Goal: Task Accomplishment & Management: Use online tool/utility

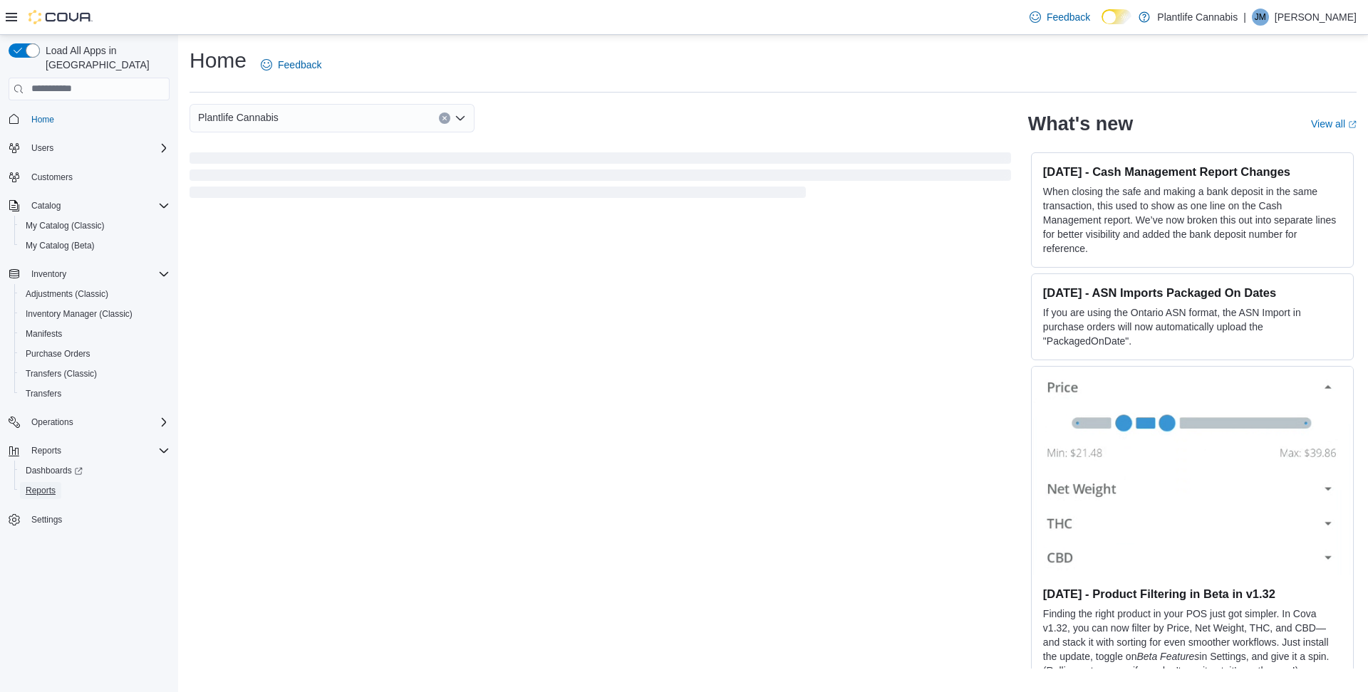
click at [36, 485] on span "Reports" at bounding box center [41, 490] width 30 height 11
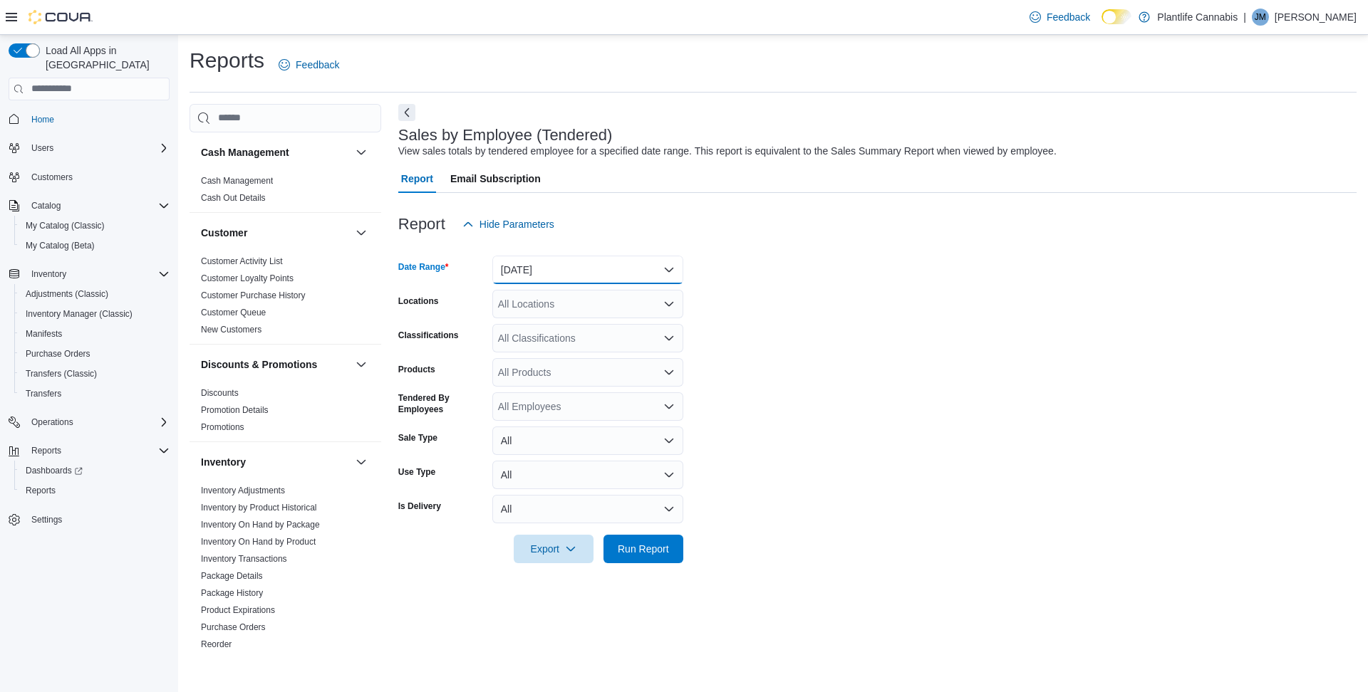
click at [622, 266] on button "Yesterday" at bounding box center [587, 270] width 191 height 28
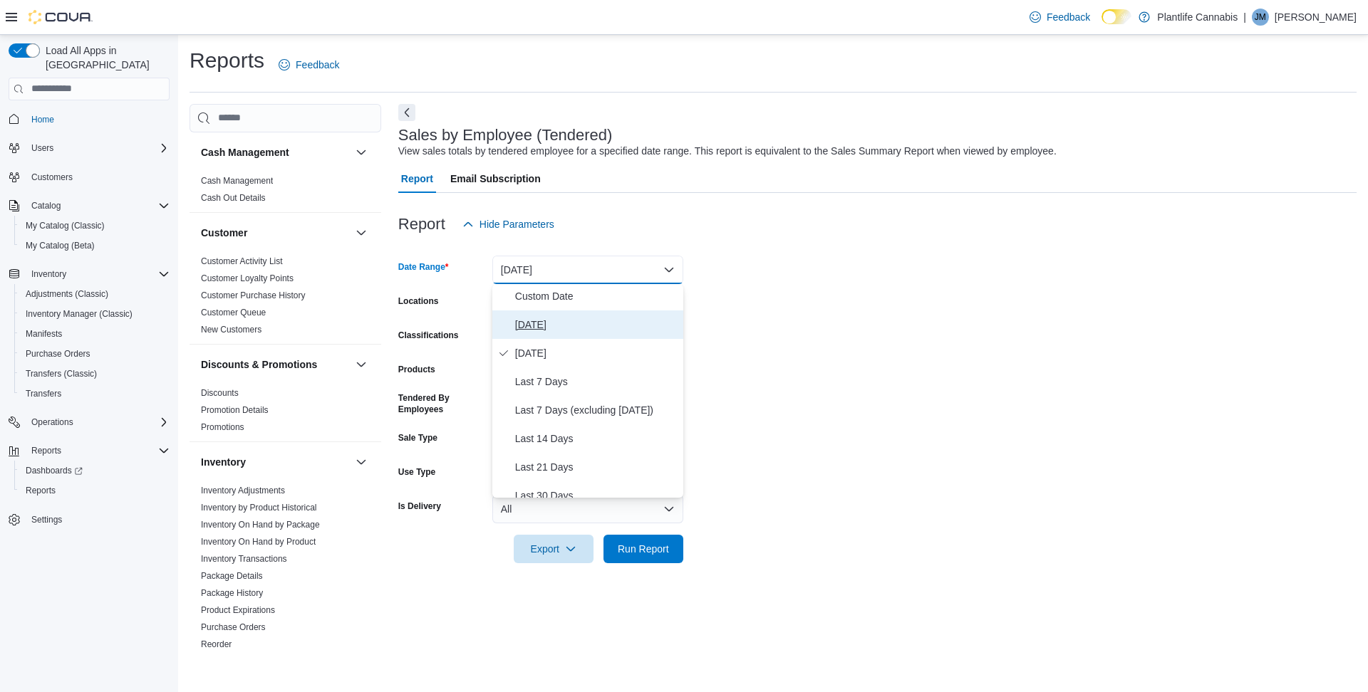
drag, startPoint x: 548, startPoint y: 330, endPoint x: 570, endPoint y: 316, distance: 25.9
click at [550, 329] on span "Today" at bounding box center [596, 324] width 162 height 17
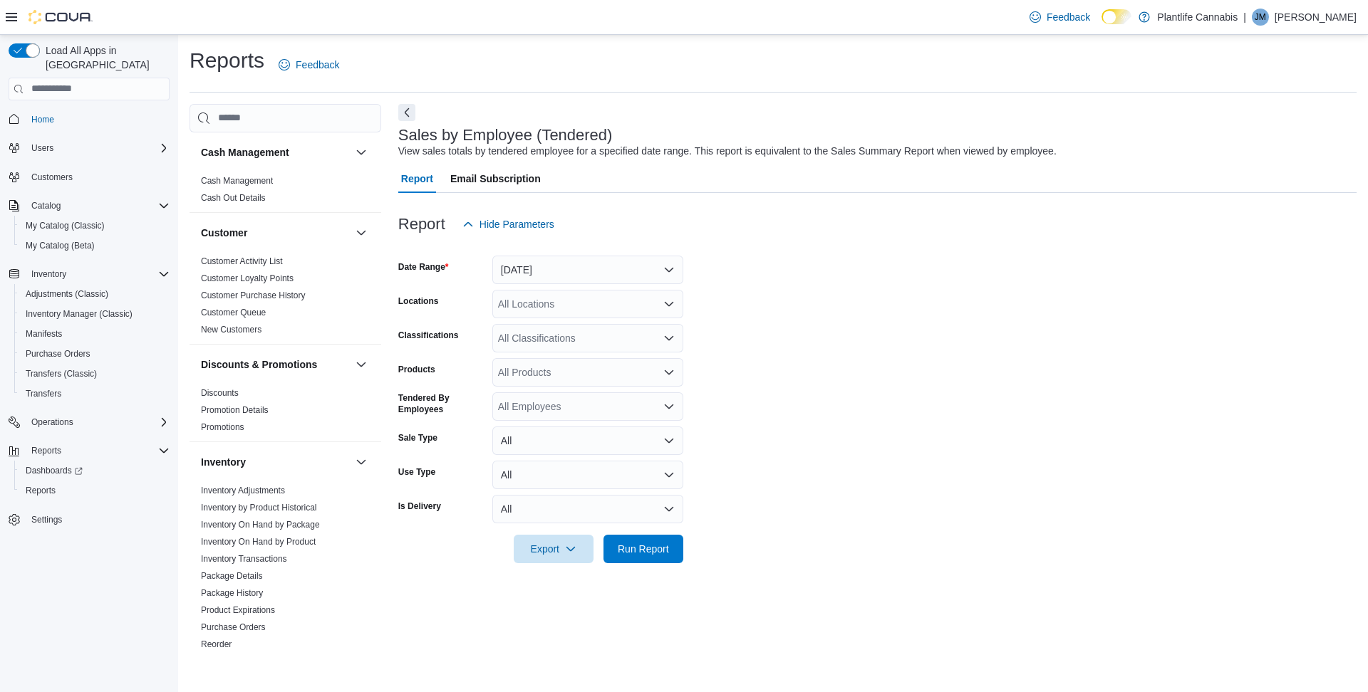
scroll to position [1, 0]
click at [567, 306] on div "All Locations" at bounding box center [587, 304] width 191 height 28
type input "*****"
click at [559, 333] on span "Lloydminster" at bounding box center [558, 328] width 56 height 14
click at [653, 553] on span "Run Report" at bounding box center [643, 548] width 51 height 14
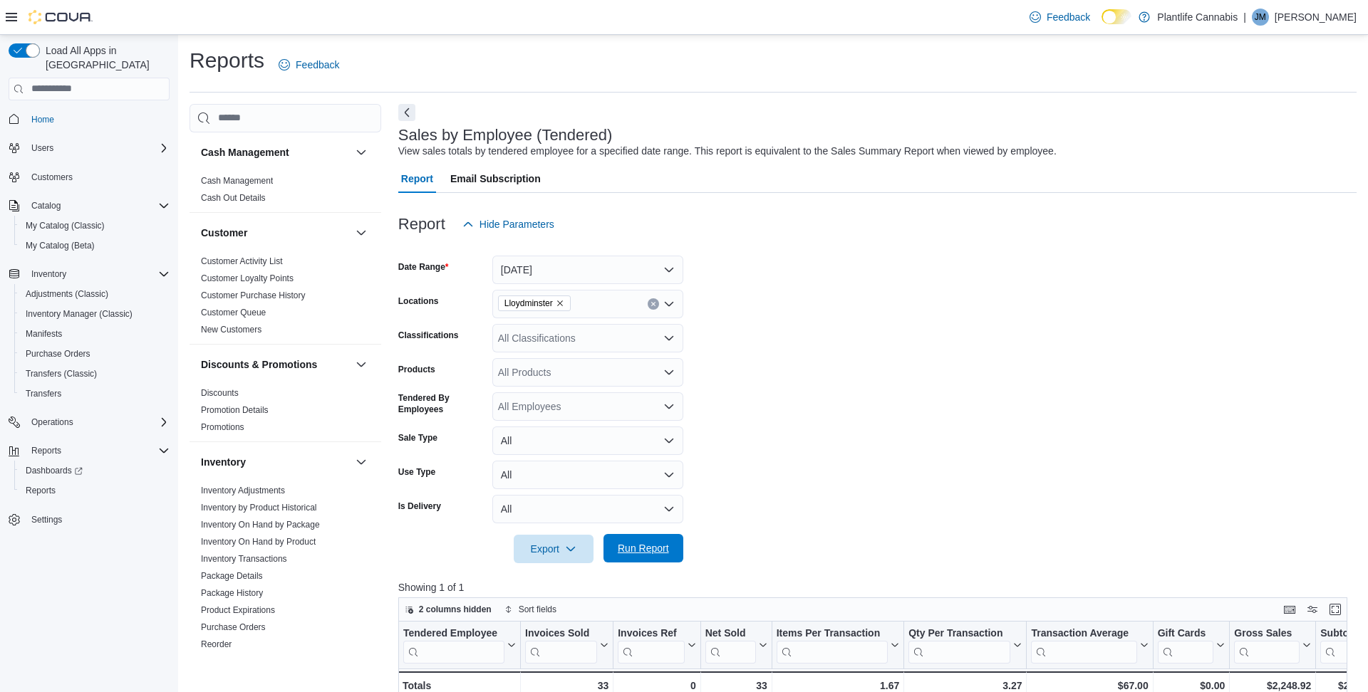
click at [663, 547] on span "Run Report" at bounding box center [643, 548] width 51 height 14
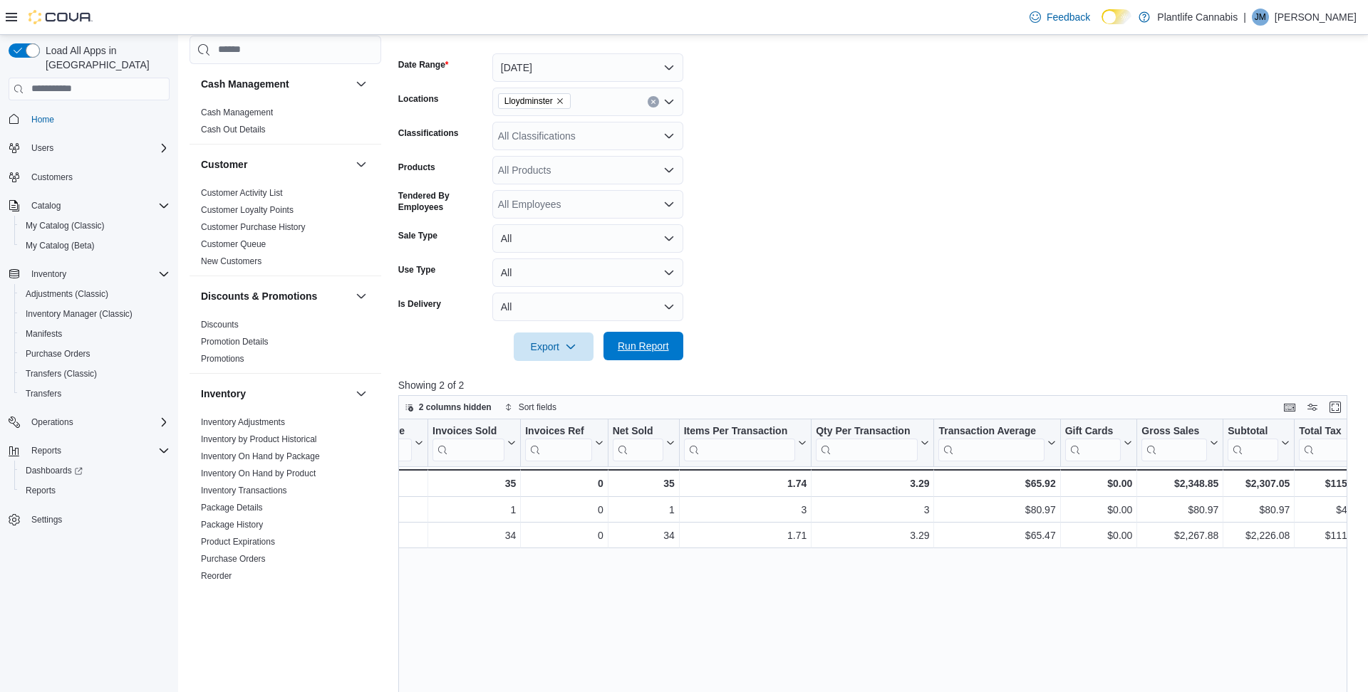
scroll to position [0, 95]
click at [575, 131] on div "All Classifications" at bounding box center [587, 136] width 191 height 28
type input "**"
click at [578, 157] on span "Accessory Group" at bounding box center [561, 160] width 76 height 14
type input "**"
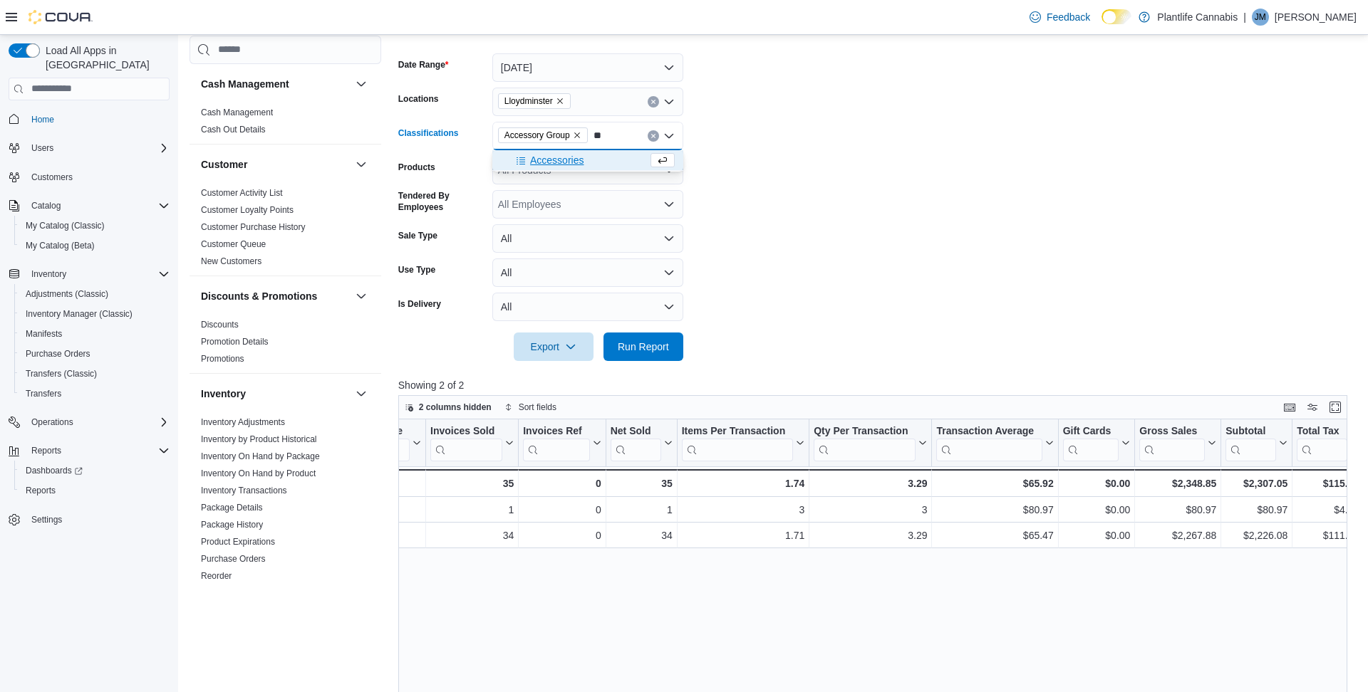
click at [577, 161] on span "Accessories" at bounding box center [556, 160] width 53 height 14
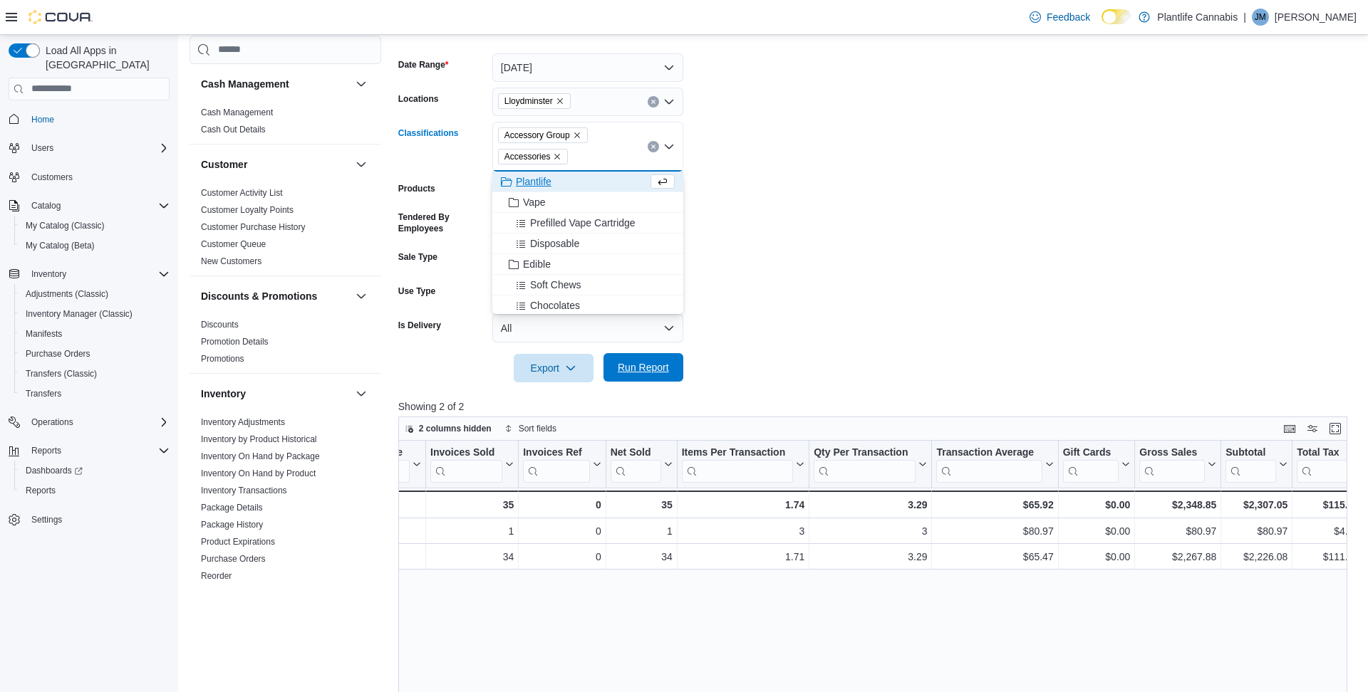
click at [645, 371] on span "Run Report" at bounding box center [643, 367] width 51 height 14
